Goal: Answer question/provide support

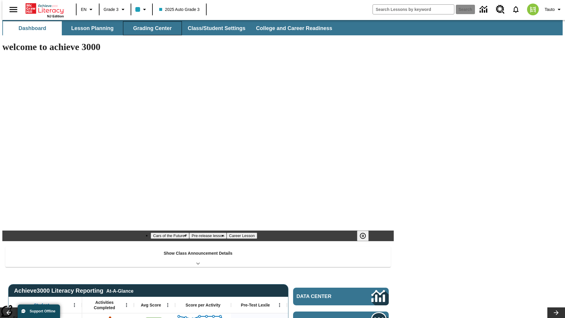
click at [150, 28] on button "Grading Center" at bounding box center [152, 28] width 59 height 14
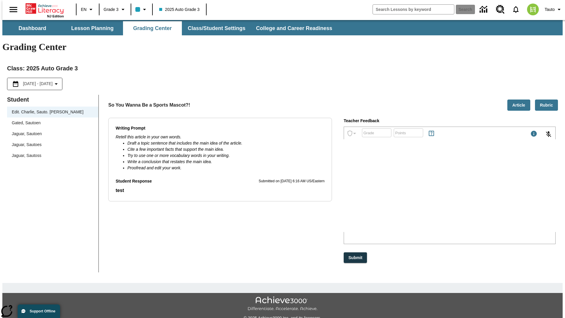
click at [51, 131] on span "Jaguar, Sautoen" at bounding box center [53, 134] width 82 height 6
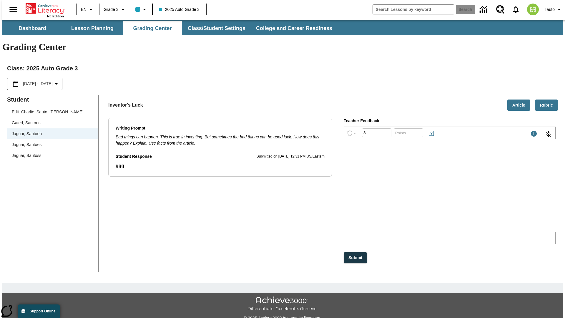
type input "3"
type input "10"
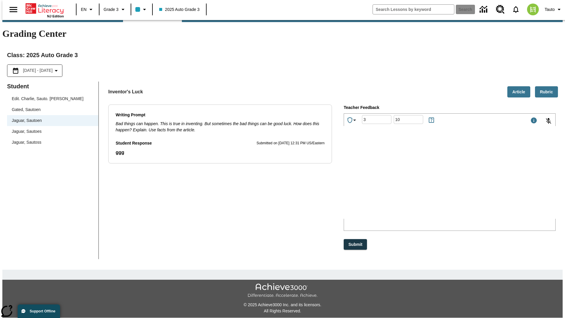
click at [430, 181] on p "Type your response here." at bounding box center [388, 179] width 84 height 5
